Goal: Task Accomplishment & Management: Use online tool/utility

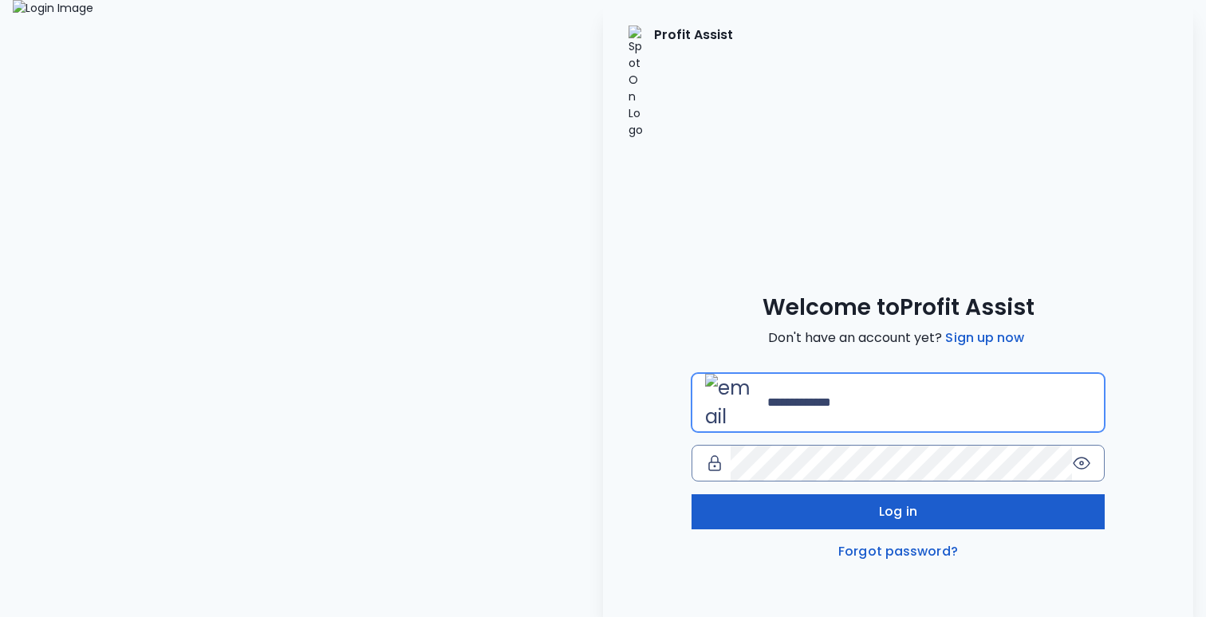
type input "**********"
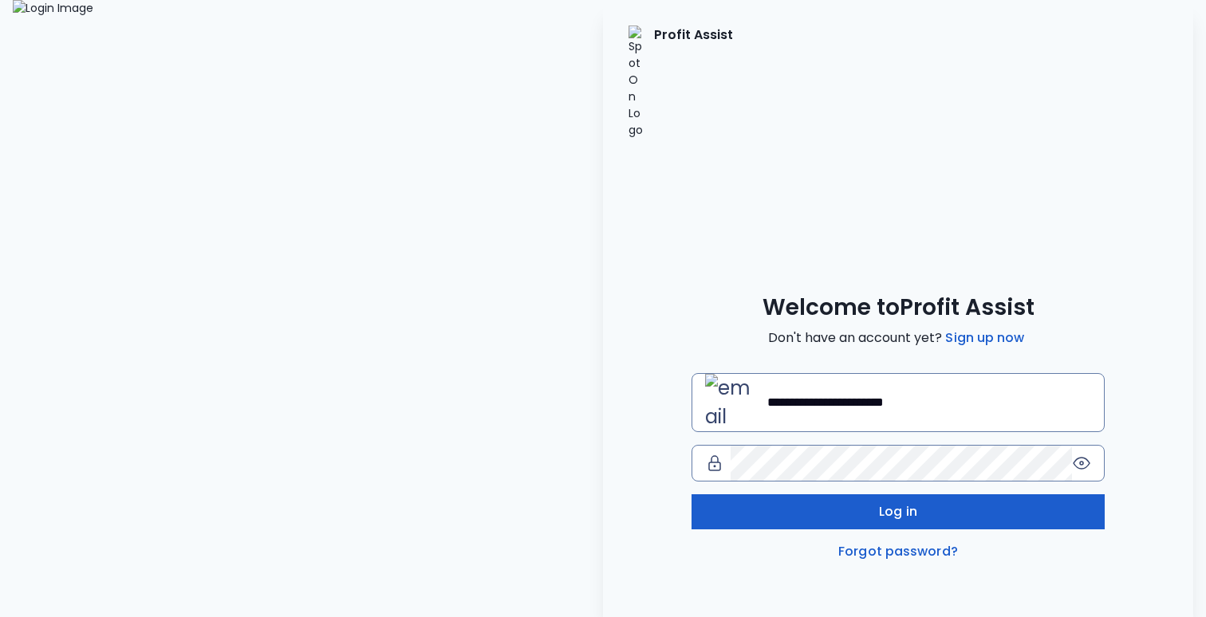
click at [756, 495] on button "Log in" at bounding box center [898, 512] width 413 height 35
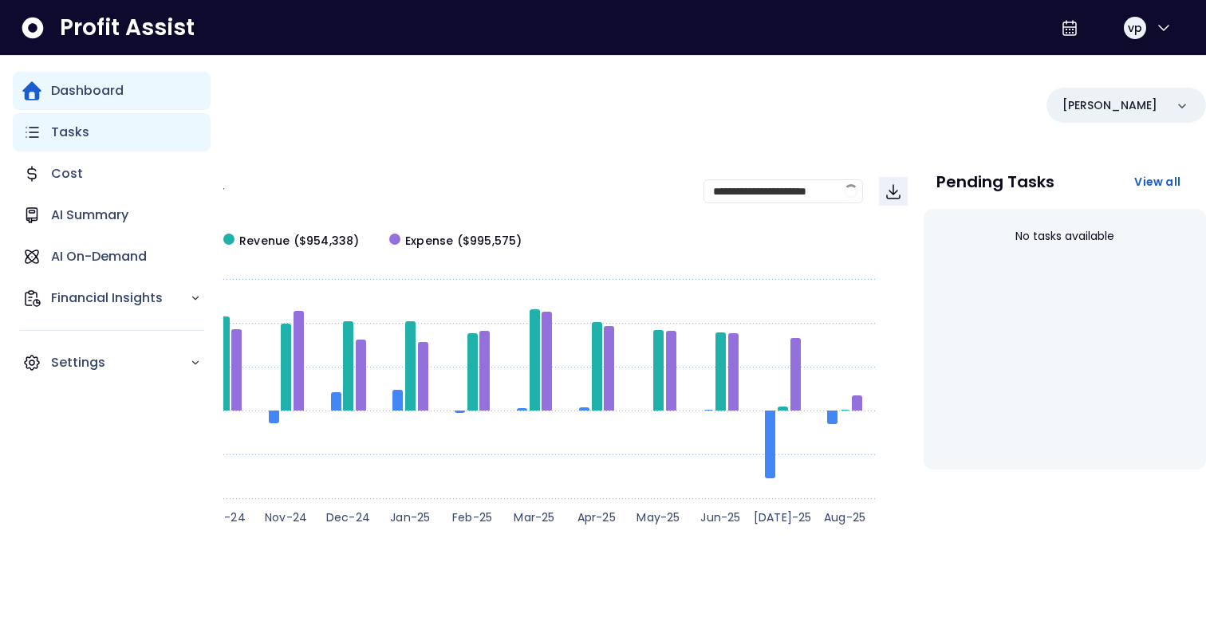
click at [57, 139] on p "Tasks" at bounding box center [70, 132] width 38 height 19
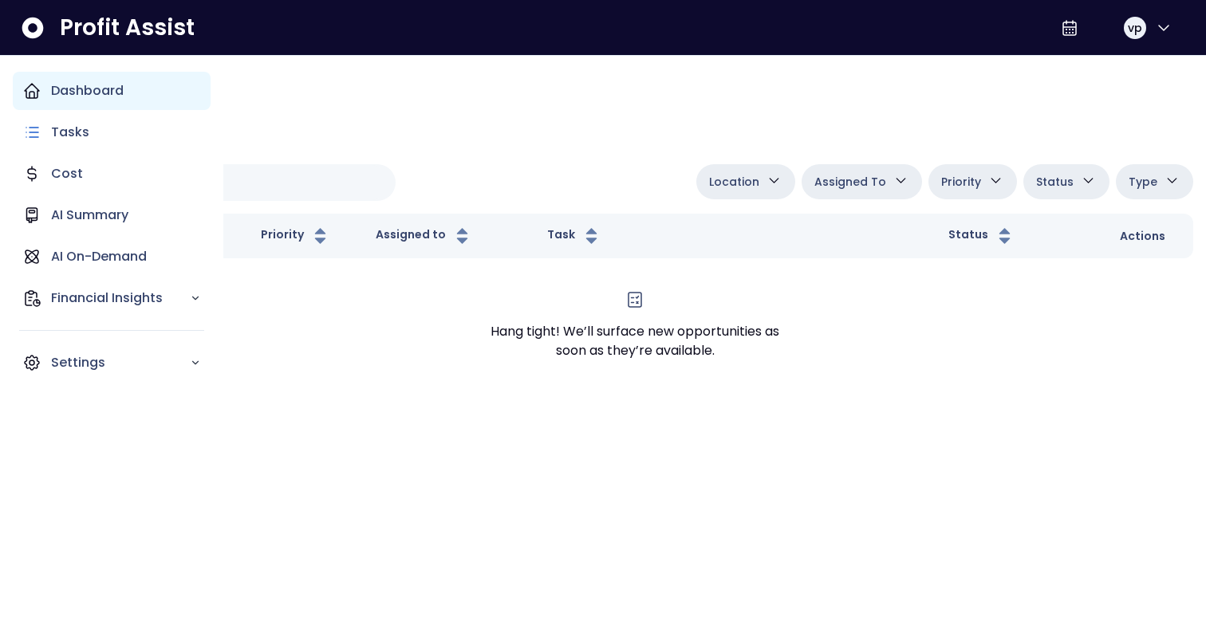
click at [62, 82] on p "Dashboard" at bounding box center [87, 90] width 73 height 19
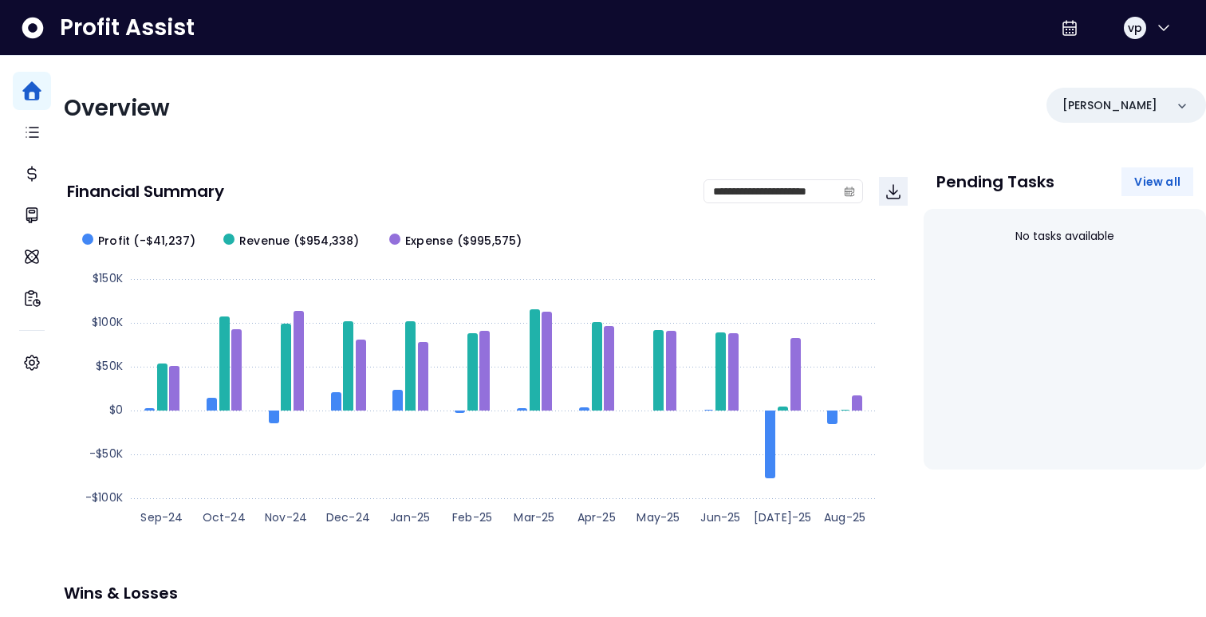
click at [1154, 186] on span "View all" at bounding box center [1157, 182] width 46 height 16
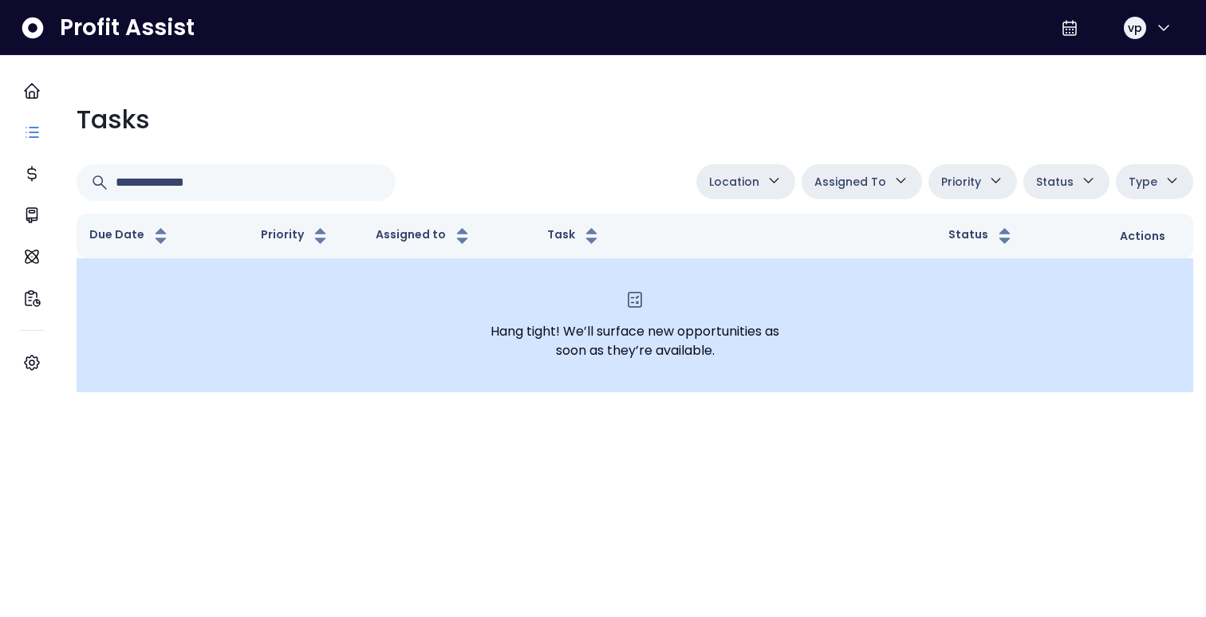
click at [710, 331] on div "Hang tight! We’ll surface new opportunities as soon as they’re available." at bounding box center [635, 335] width 289 height 51
